Goal: Share content

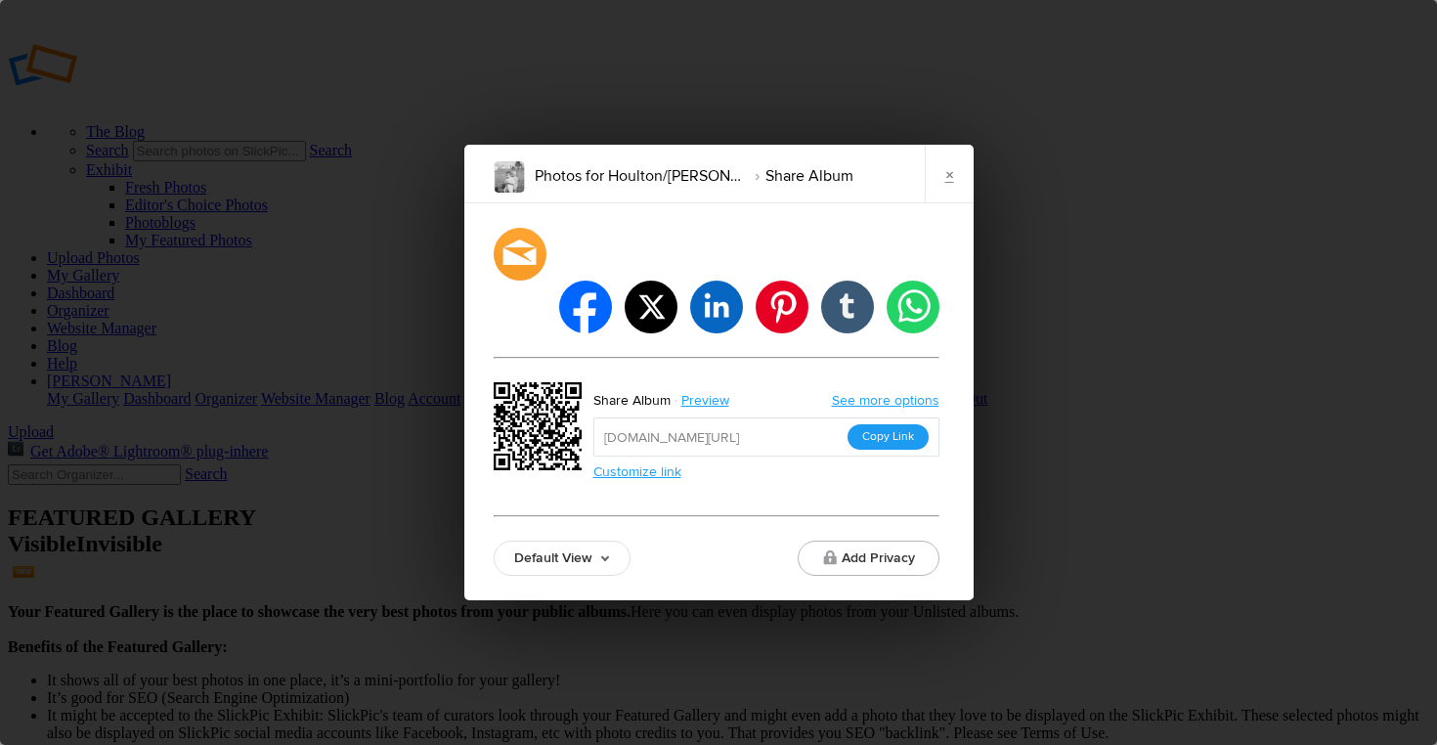
click at [876, 424] on button "Copy Link" at bounding box center [888, 436] width 81 height 25
click at [839, 541] on button "Add Privacy" at bounding box center [869, 558] width 142 height 35
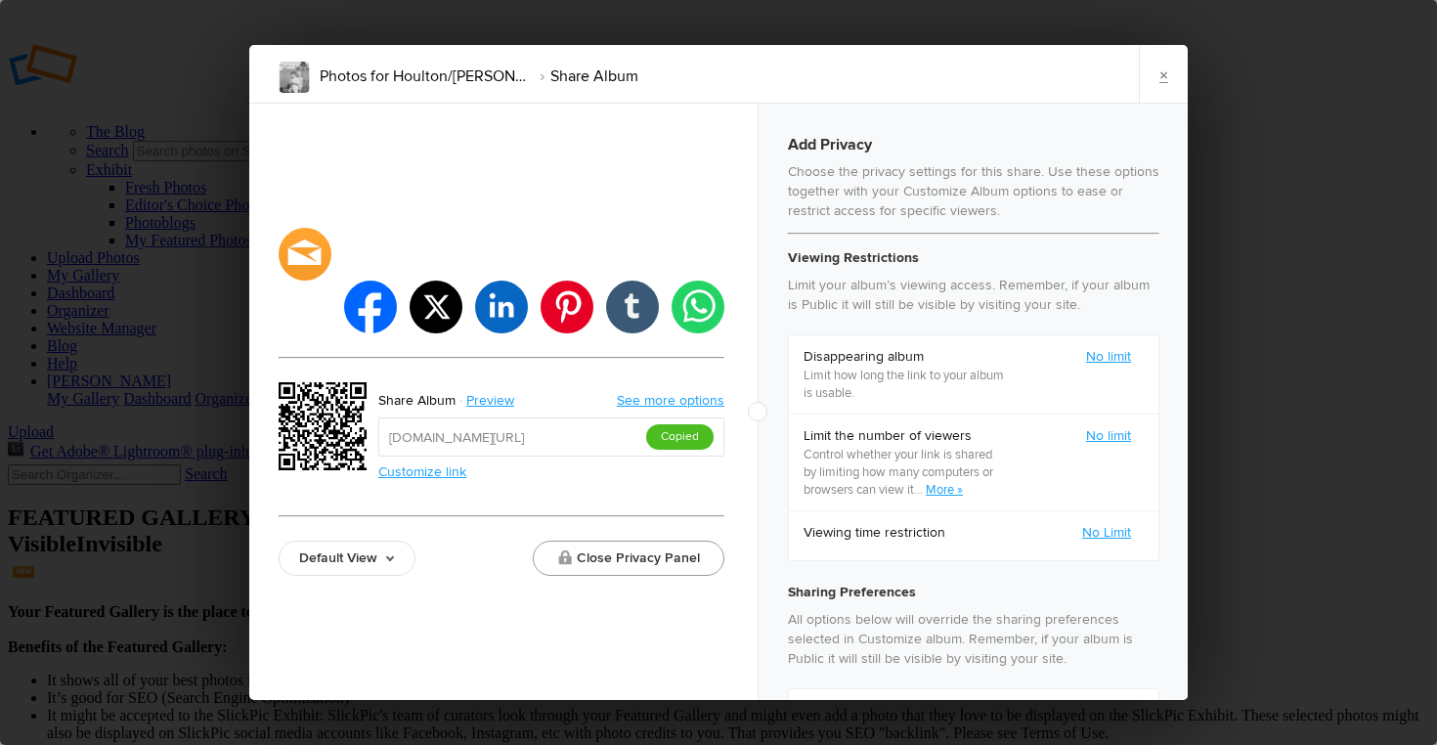
checkbox input "true"
click at [419, 463] on link "Customize link" at bounding box center [422, 471] width 88 height 17
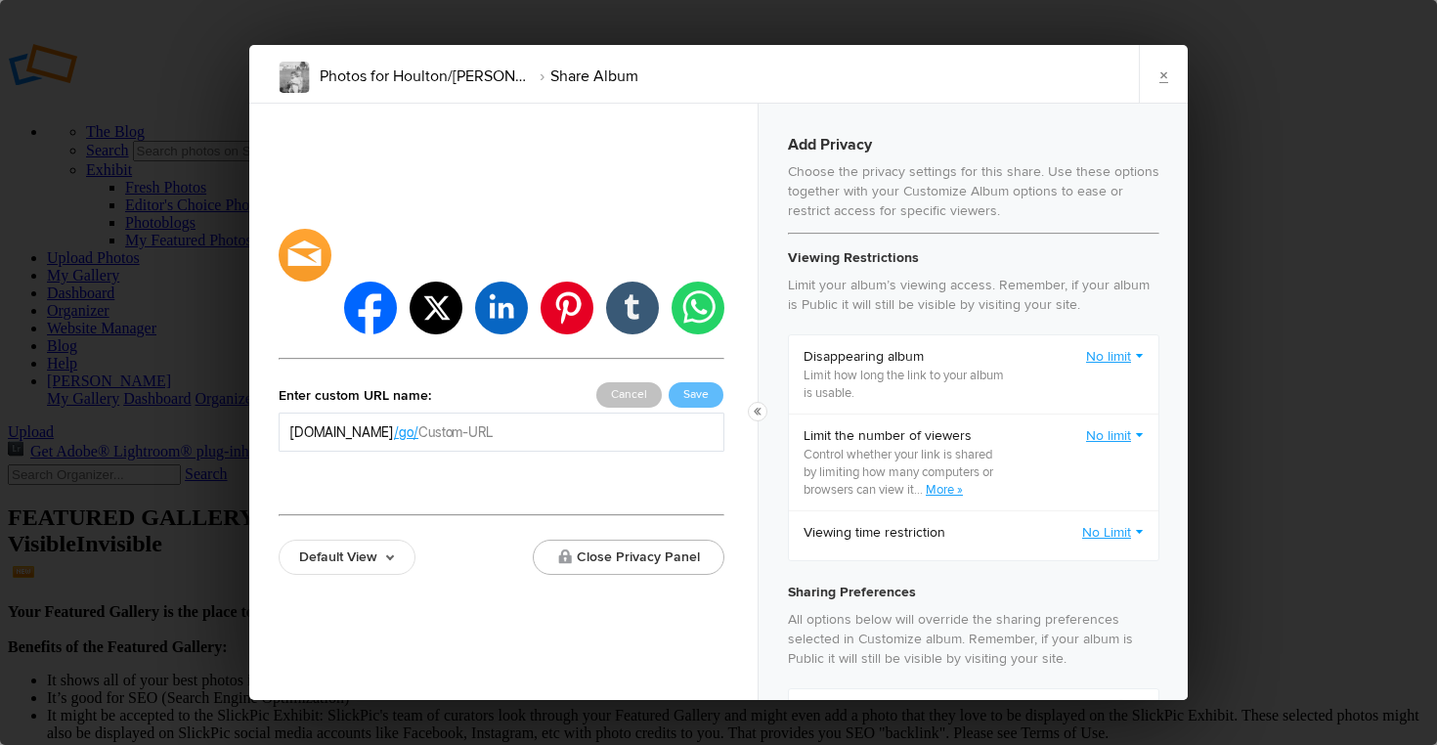
click at [532, 422] on input "text" at bounding box center [566, 432] width 295 height 20
type input "Houlton"
click at [694, 382] on button "Save" at bounding box center [696, 394] width 55 height 25
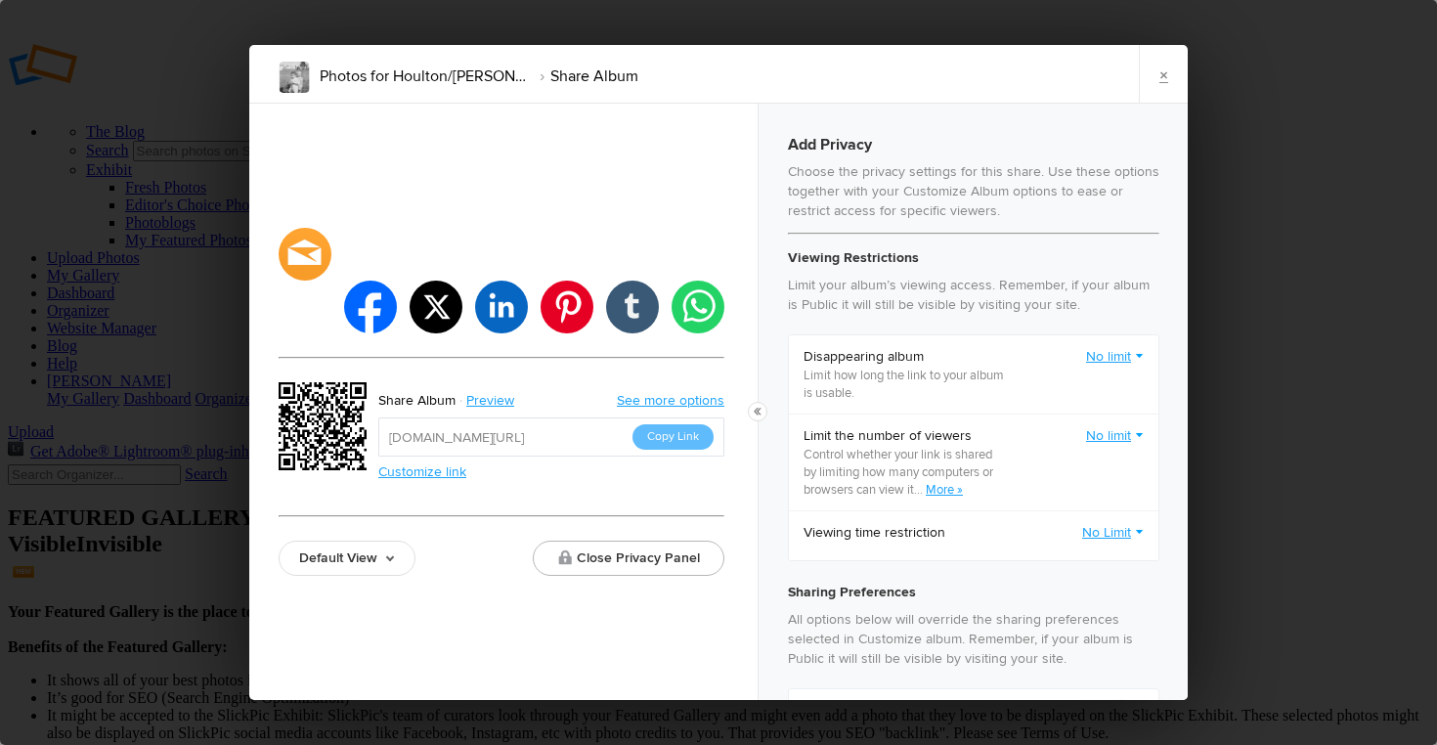
click at [635, 392] on link "See more options" at bounding box center [671, 400] width 108 height 17
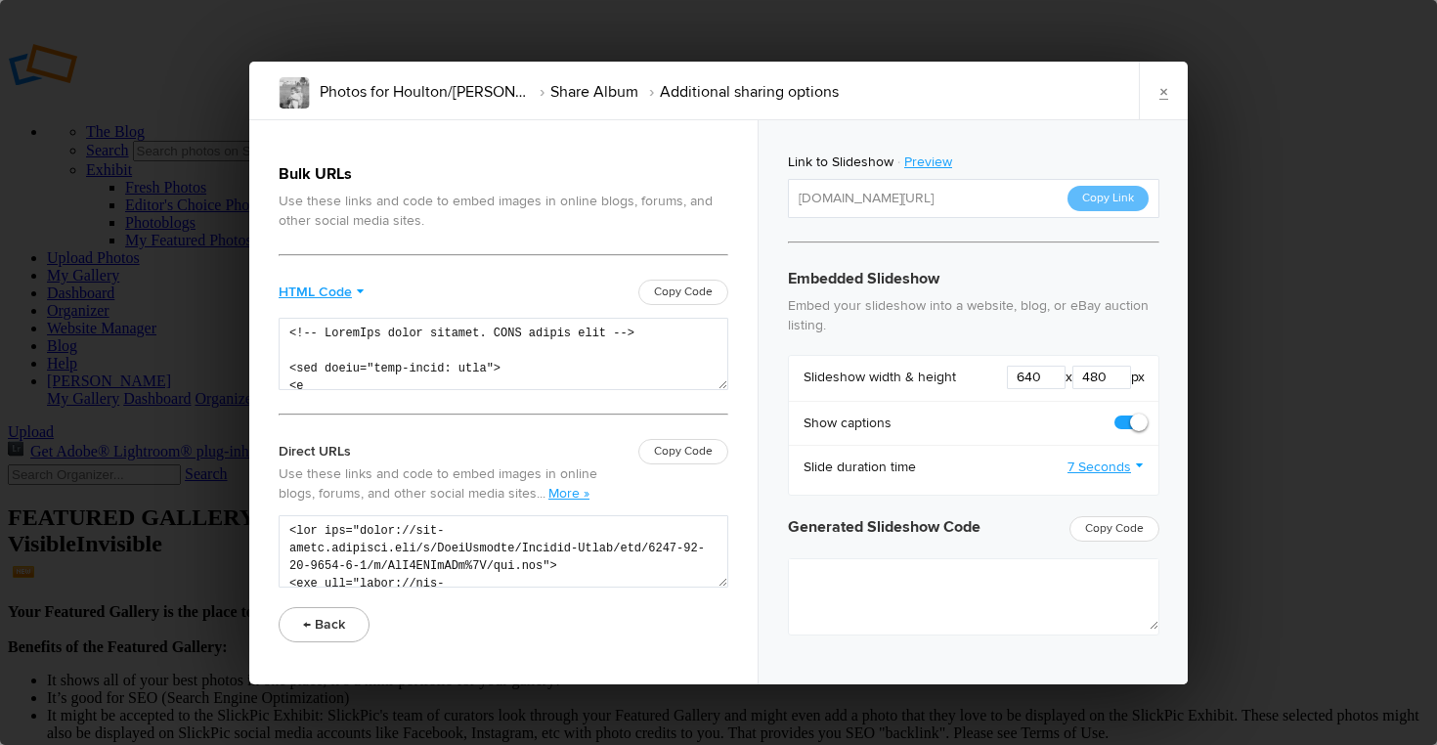
type textarea "<iframe src="[URL][DOMAIN_NAME]" width="640" height="480" frameborder=0 margin=…"
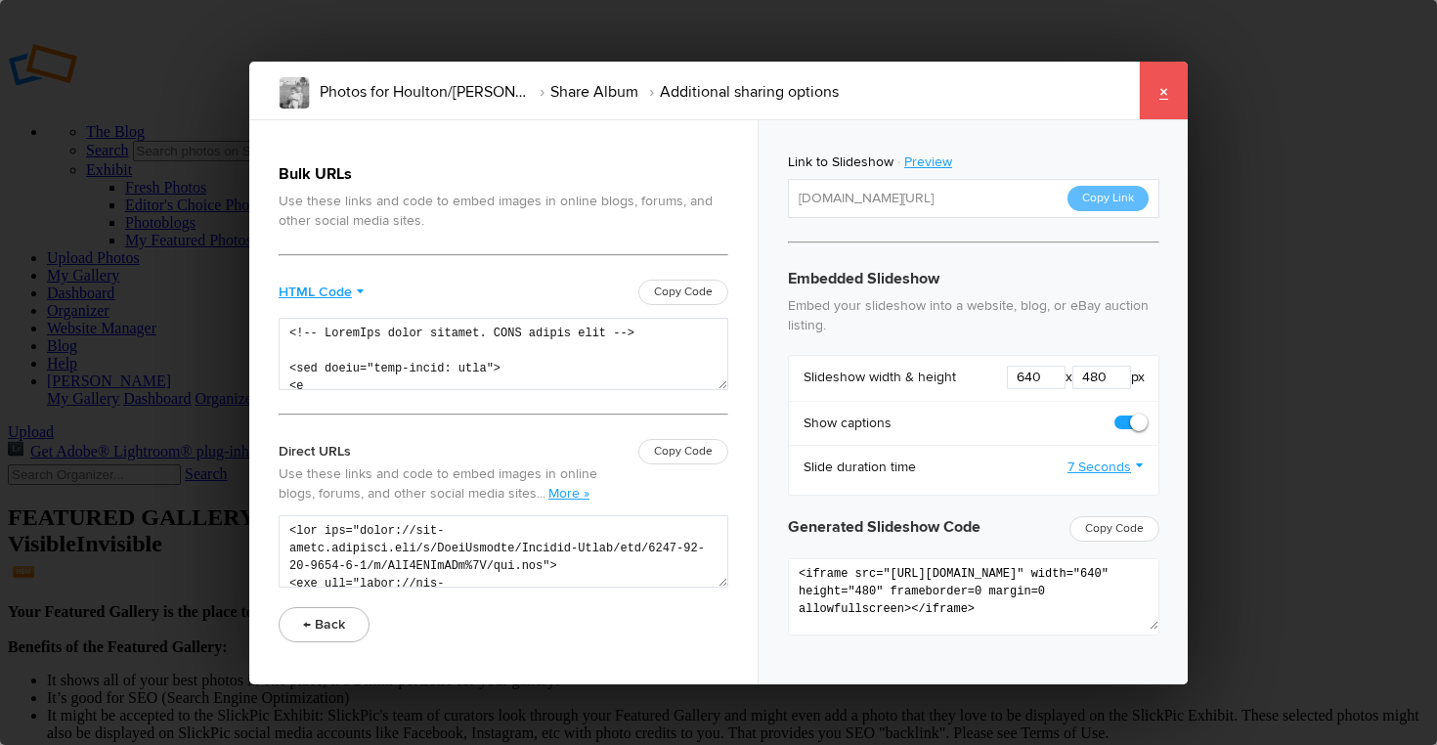
click at [1159, 92] on link "×" at bounding box center [1163, 91] width 49 height 59
